Goal: Find specific page/section: Find specific page/section

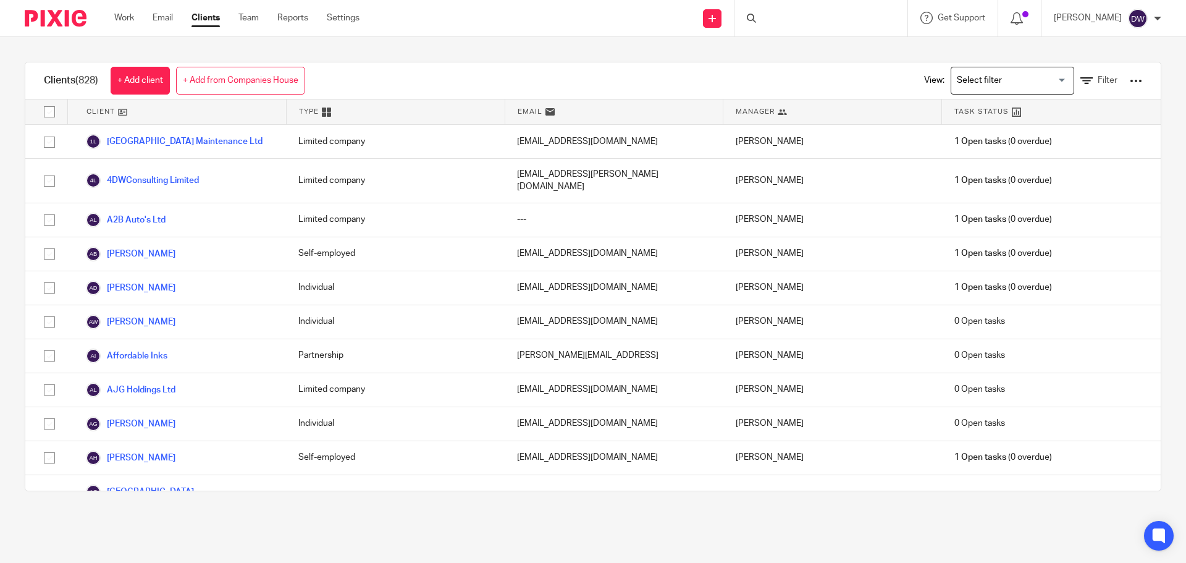
click at [840, 15] on div at bounding box center [820, 18] width 173 height 36
click at [819, 20] on div at bounding box center [820, 18] width 173 height 36
click at [848, 22] on div at bounding box center [820, 18] width 173 height 36
click at [774, 15] on div at bounding box center [820, 18] width 173 height 36
click at [784, 27] on div at bounding box center [820, 18] width 173 height 36
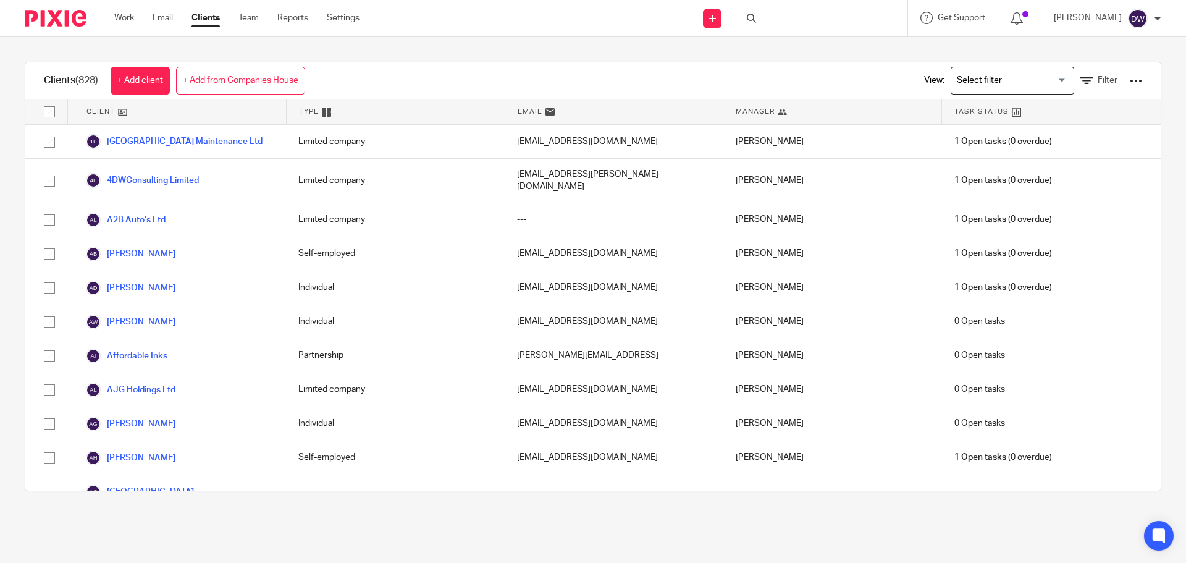
click at [809, 12] on div at bounding box center [820, 18] width 173 height 36
click at [816, 23] on div at bounding box center [820, 18] width 173 height 36
click at [786, 21] on div at bounding box center [820, 18] width 173 height 36
click at [164, 12] on link "Email" at bounding box center [163, 18] width 20 height 12
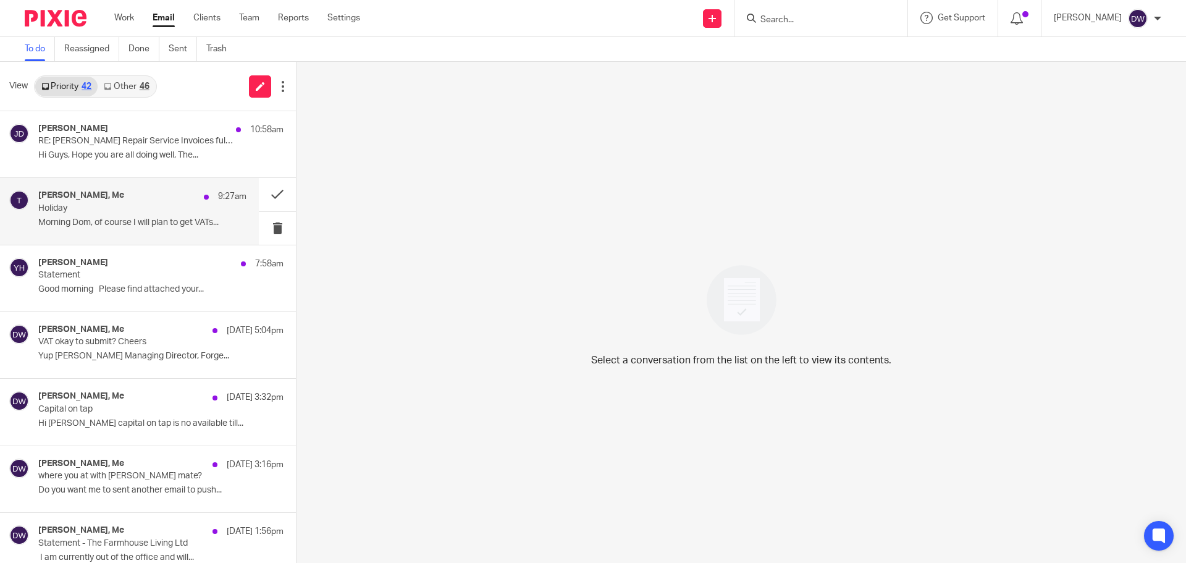
click at [114, 236] on div "[PERSON_NAME], Me 9:27am Holiday Morning Dom, of course I will plan to get VATs…" at bounding box center [129, 211] width 259 height 66
click at [259, 188] on button at bounding box center [277, 194] width 37 height 33
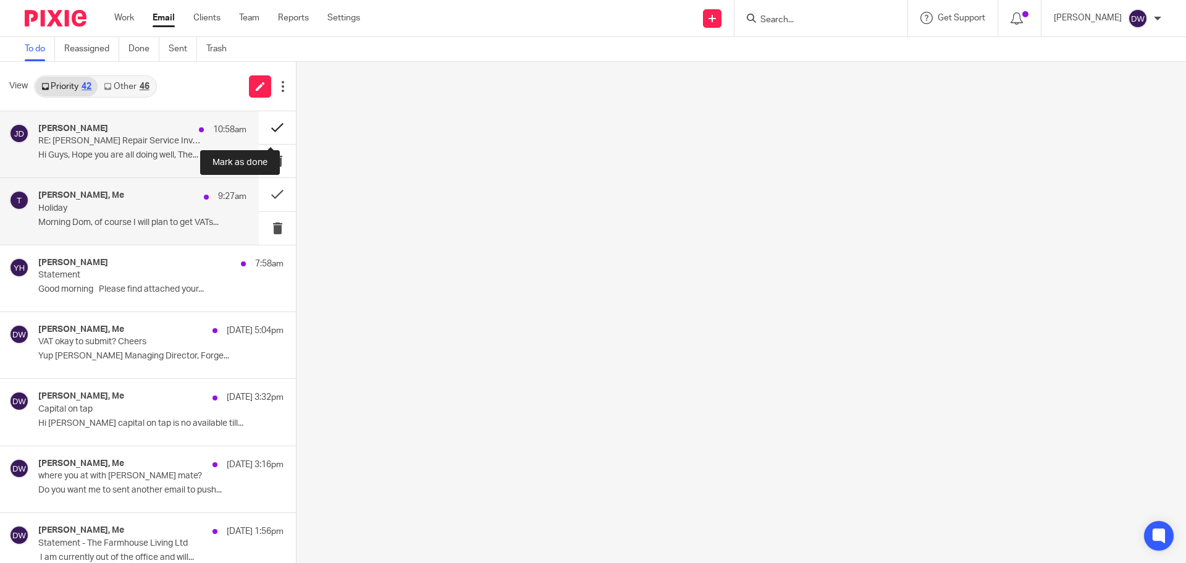
click at [270, 122] on button at bounding box center [277, 127] width 37 height 33
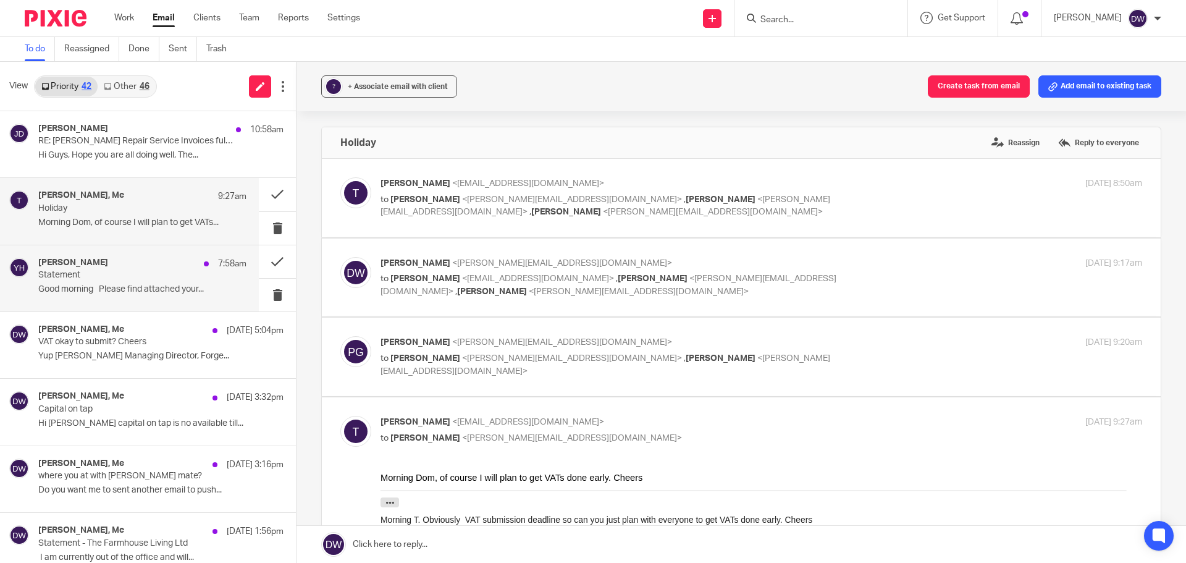
click at [169, 287] on p "Good morning Please find attached your..." at bounding box center [142, 289] width 208 height 10
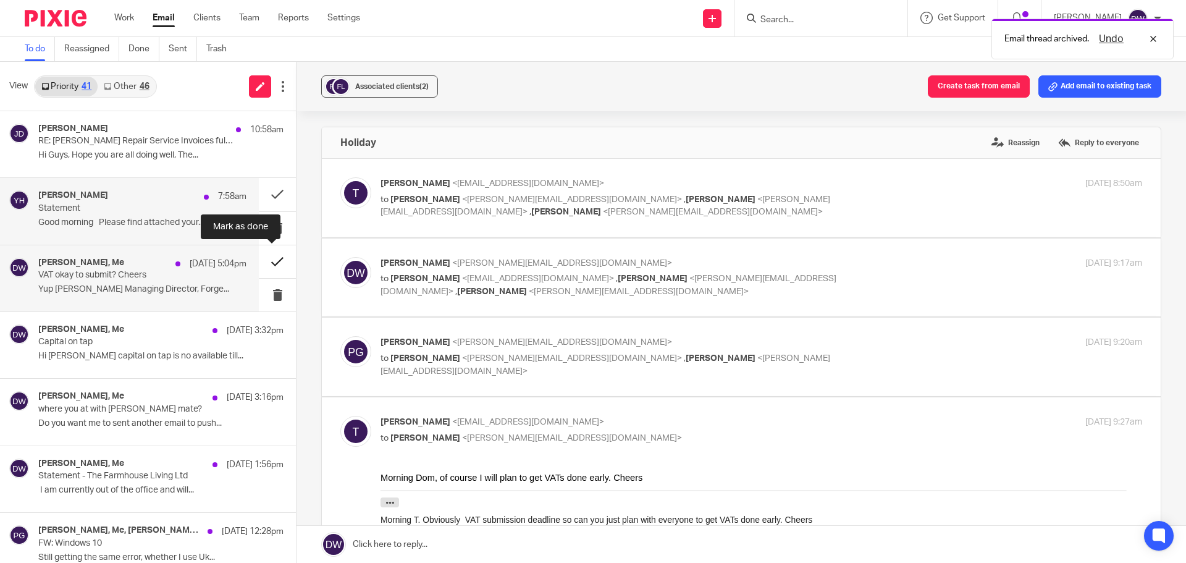
click at [272, 251] on button at bounding box center [277, 261] width 37 height 33
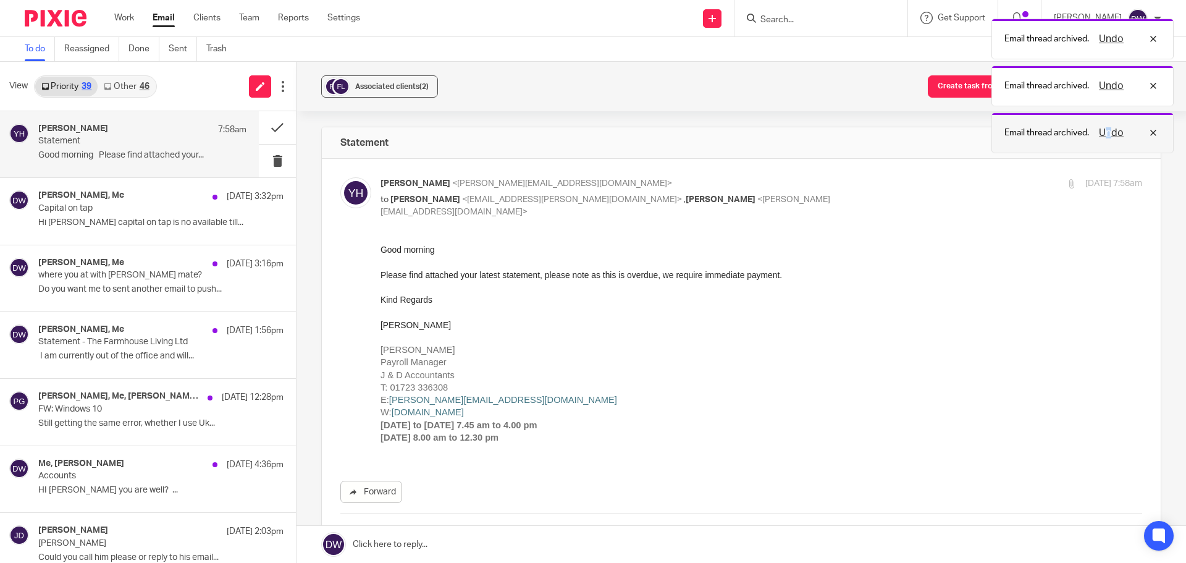
click at [1109, 125] on div "Email thread archived. Undo" at bounding box center [1082, 132] width 182 height 41
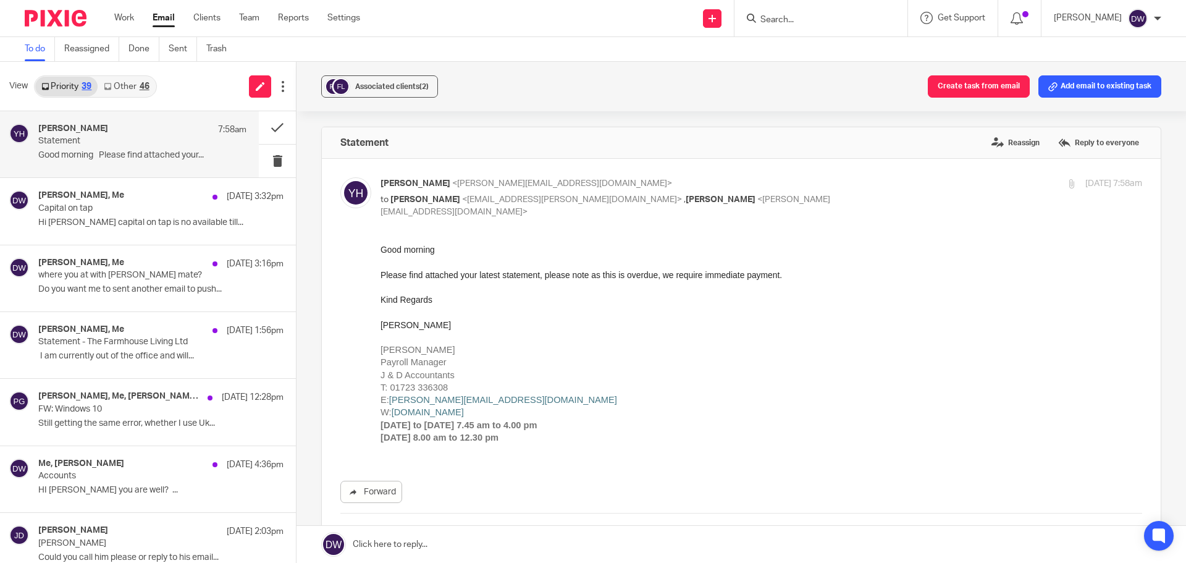
click at [114, 93] on link "Other 46" at bounding box center [126, 87] width 57 height 20
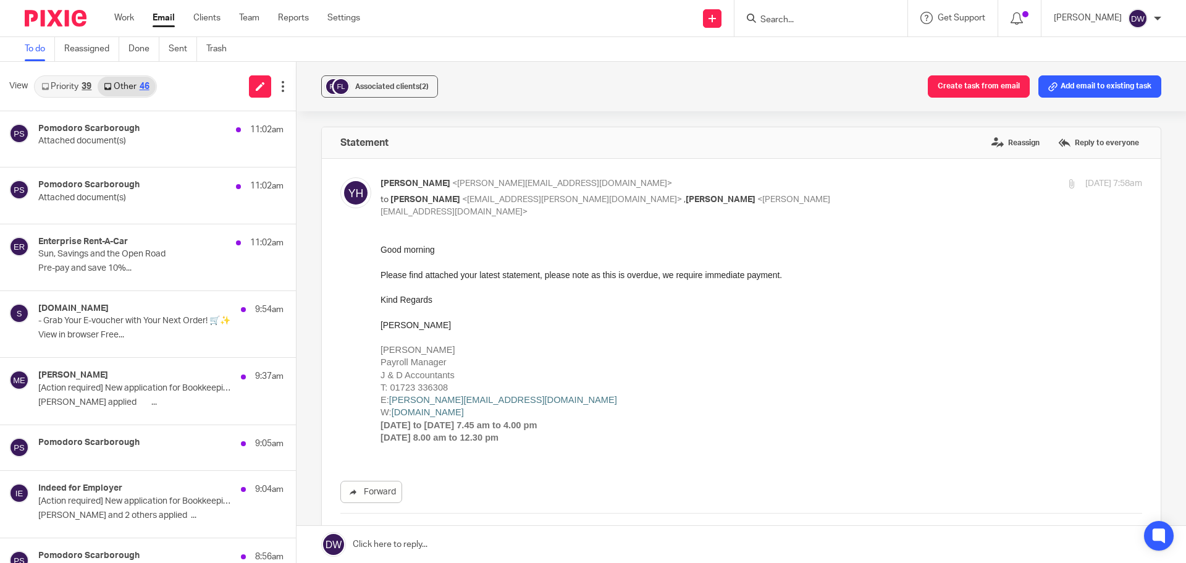
click at [810, 13] on form at bounding box center [825, 17] width 132 height 15
click at [803, 20] on input "Search" at bounding box center [814, 20] width 111 height 11
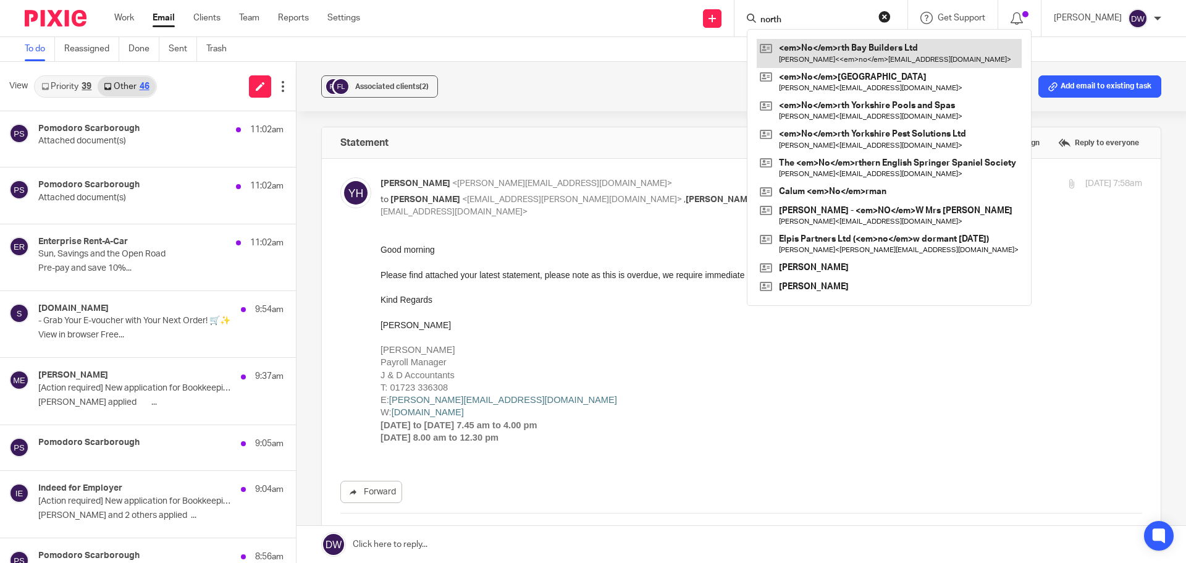
type input "north"
click at [876, 50] on link at bounding box center [888, 53] width 265 height 28
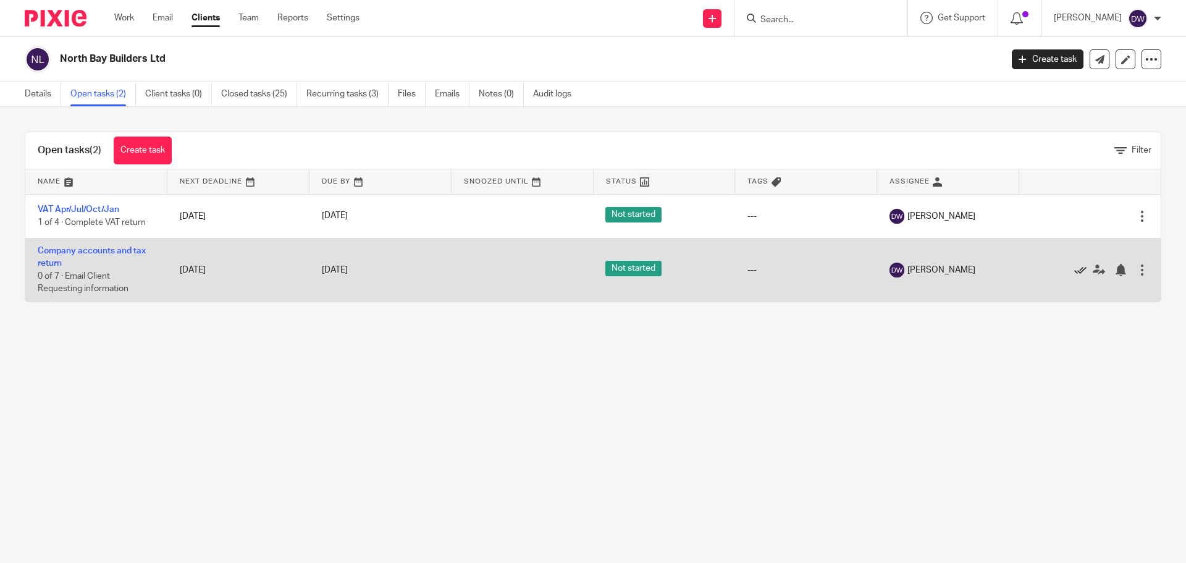
click at [1074, 269] on icon at bounding box center [1080, 270] width 12 height 12
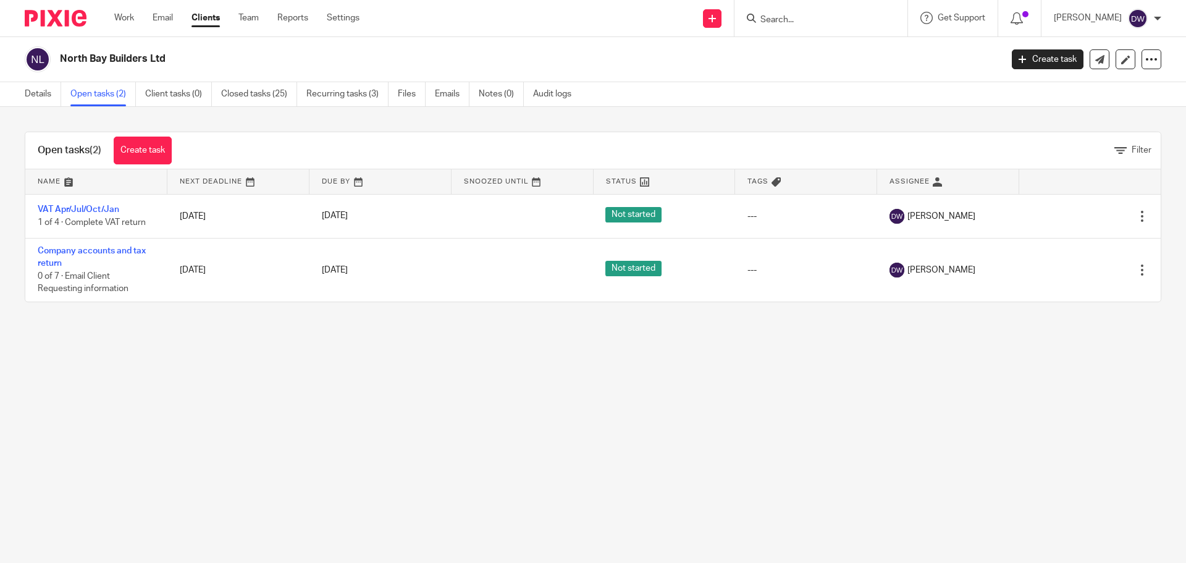
click at [810, 15] on input "Search" at bounding box center [814, 20] width 111 height 11
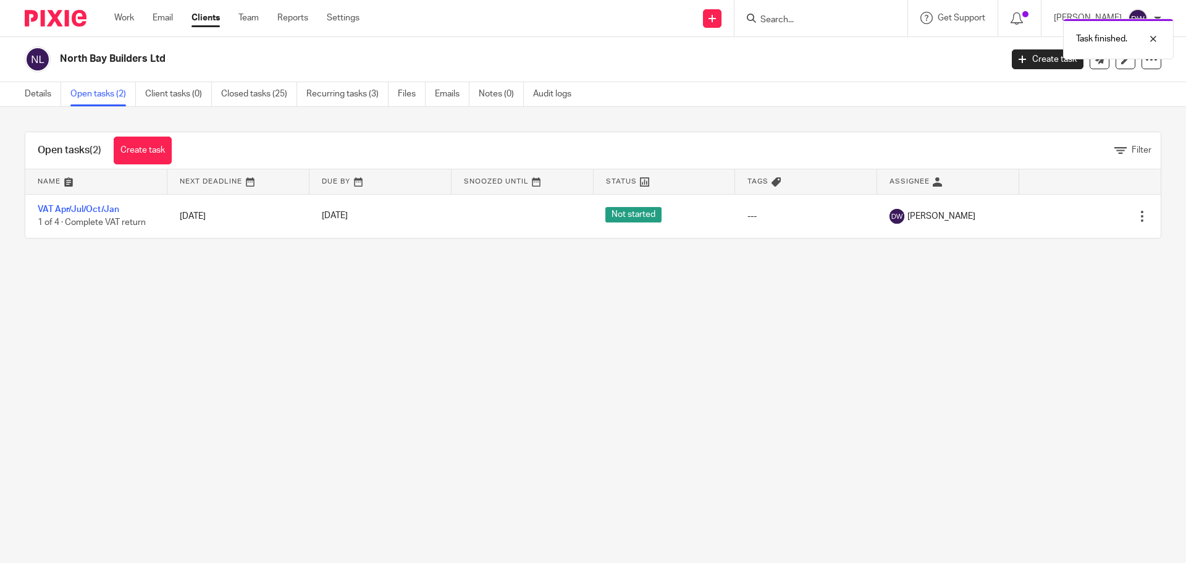
click at [789, 26] on div "Task finished." at bounding box center [883, 35] width 580 height 47
click at [789, 22] on div "Task finished." at bounding box center [883, 35] width 580 height 47
click at [785, 22] on div "Task finished." at bounding box center [883, 35] width 580 height 47
click at [826, 20] on div "Task finished." at bounding box center [883, 35] width 580 height 47
click at [826, 20] on input "Search" at bounding box center [814, 20] width 111 height 11
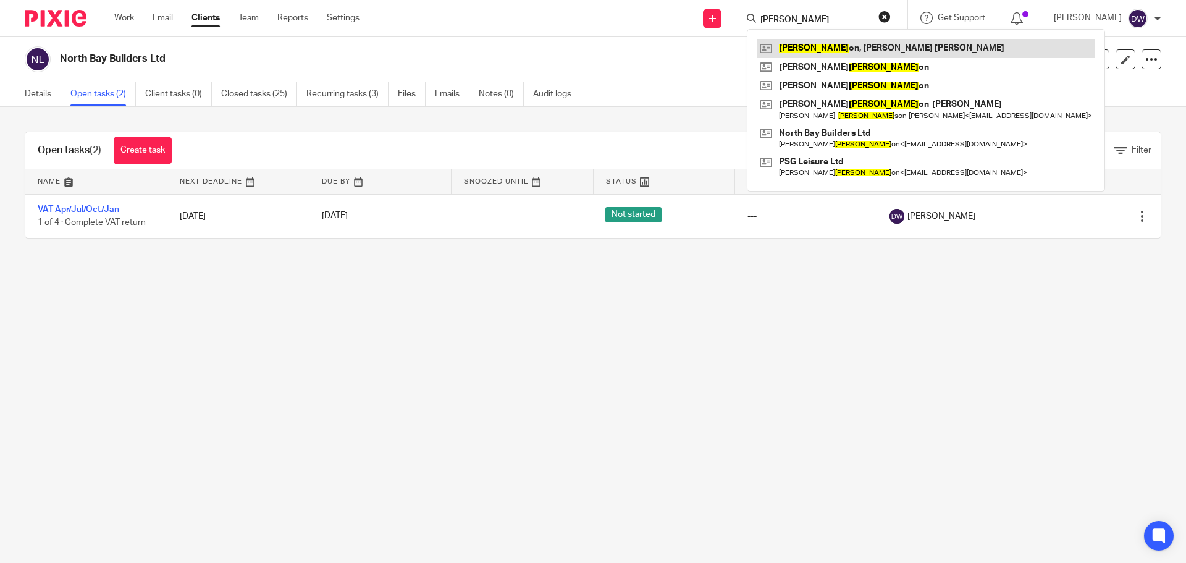
type input "harris"
click at [860, 45] on link at bounding box center [925, 48] width 338 height 19
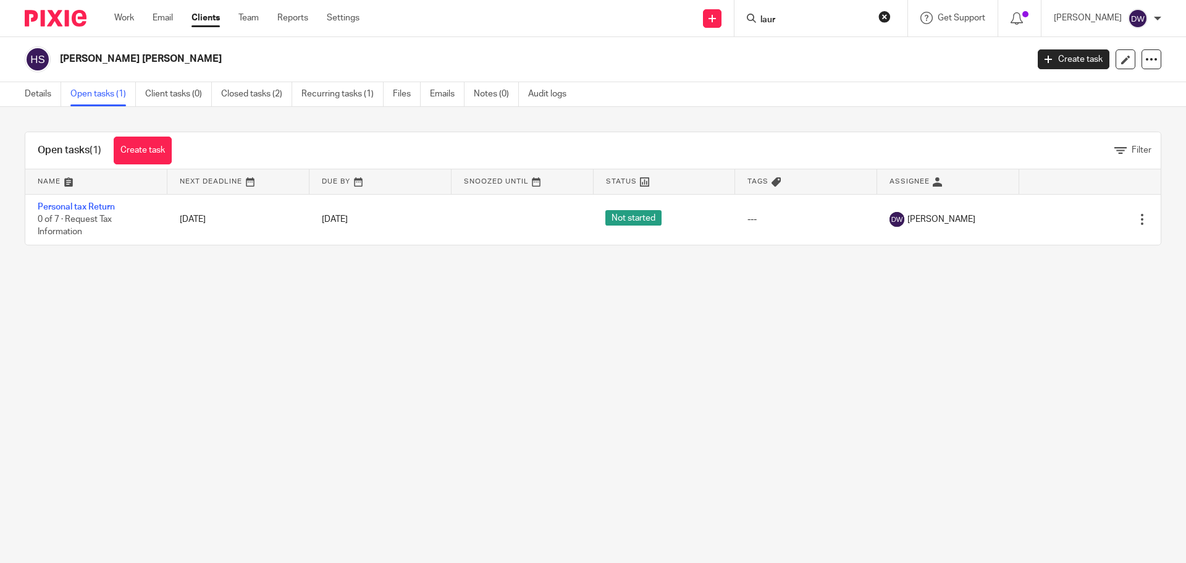
type input "laura"
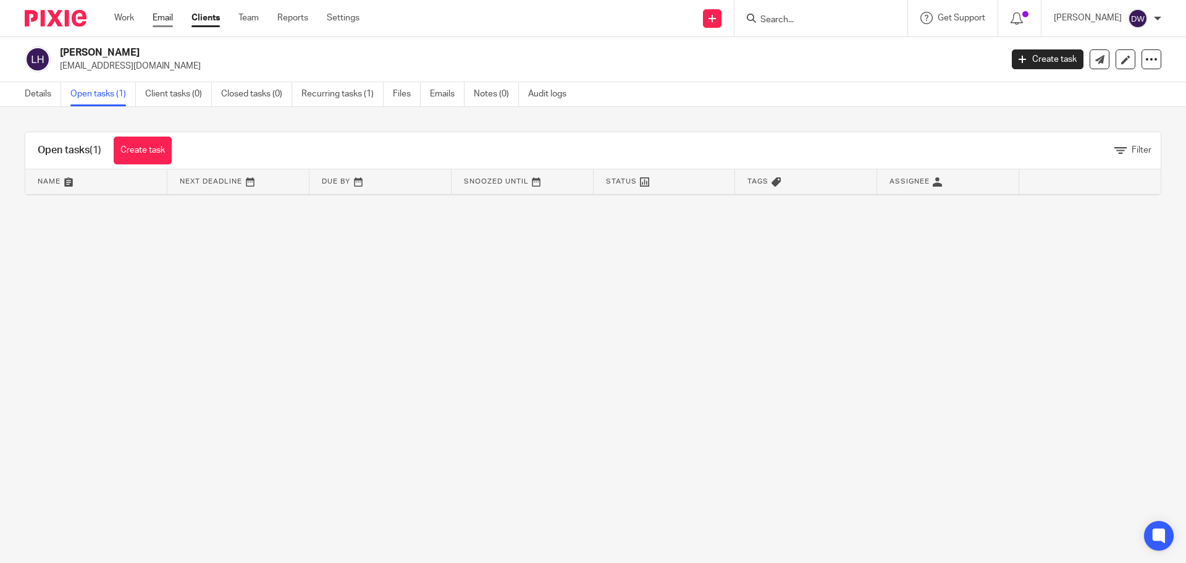
click at [164, 23] on link "Email" at bounding box center [163, 18] width 20 height 12
